Goal: Information Seeking & Learning: Learn about a topic

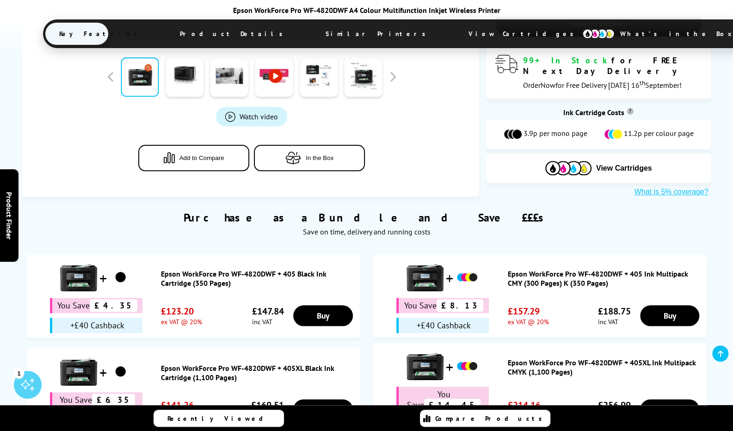
scroll to position [448, 0]
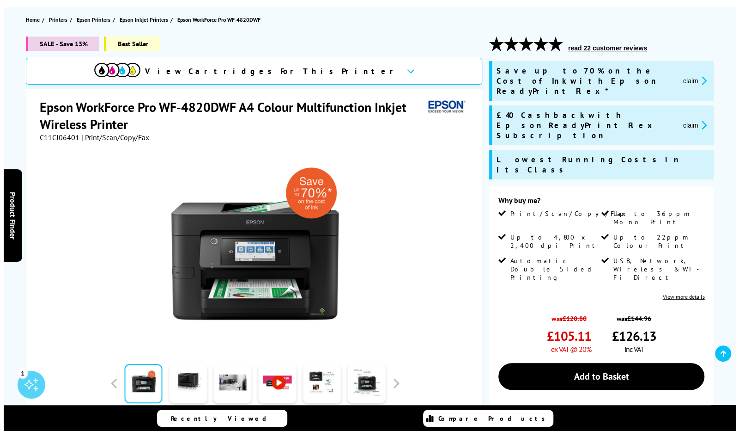
scroll to position [95, 0]
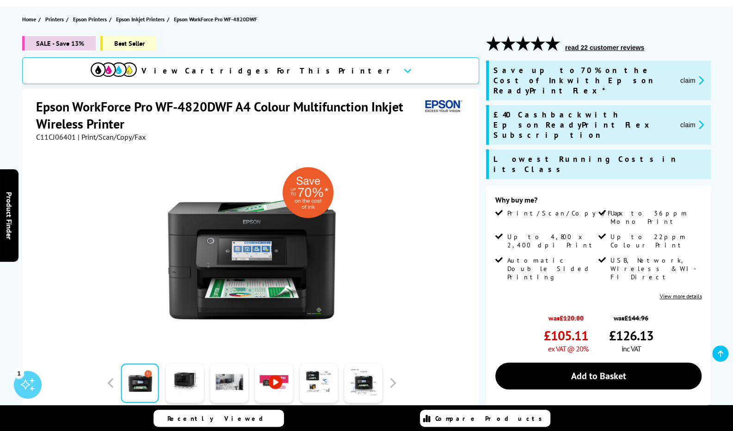
click at [685, 79] on button "claim" at bounding box center [691, 80] width 29 height 11
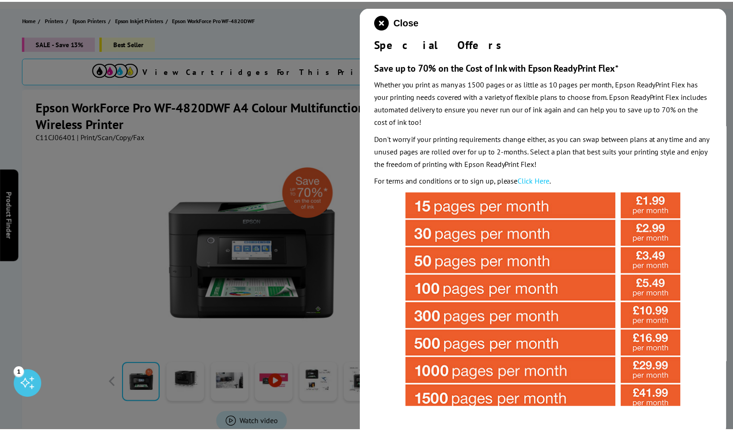
scroll to position [8, 0]
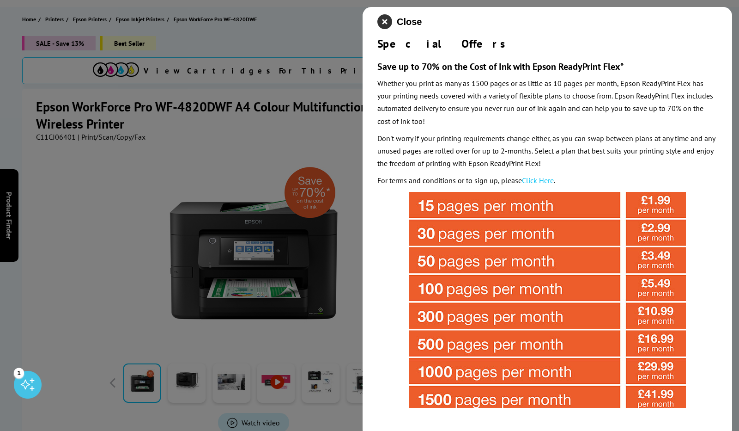
click at [387, 21] on icon "close modal" at bounding box center [385, 21] width 15 height 15
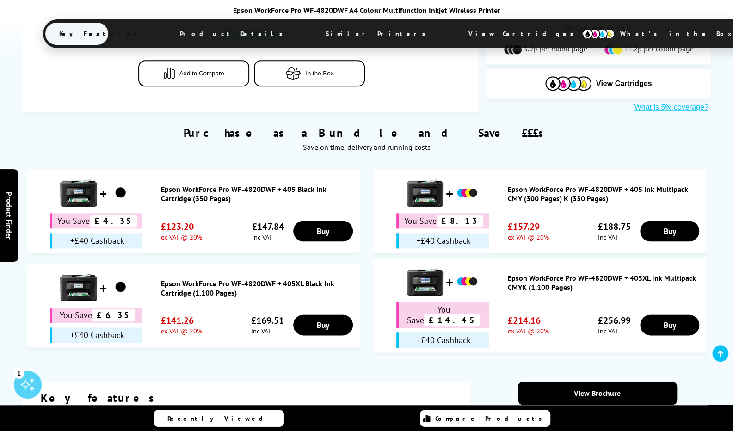
scroll to position [532, 0]
